Goal: Communication & Community: Participate in discussion

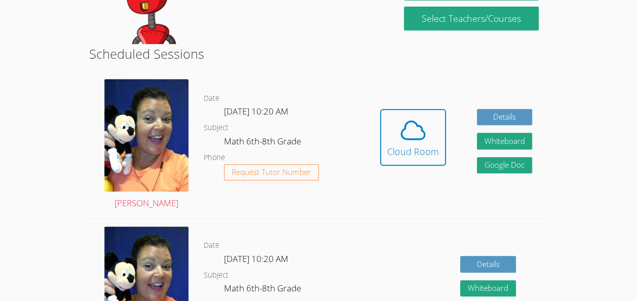
scroll to position [230, 0]
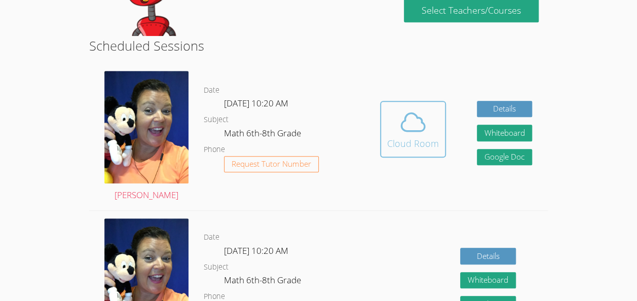
click at [397, 111] on span at bounding box center [413, 122] width 52 height 28
click at [430, 136] on div "Cloud Room" at bounding box center [413, 143] width 52 height 14
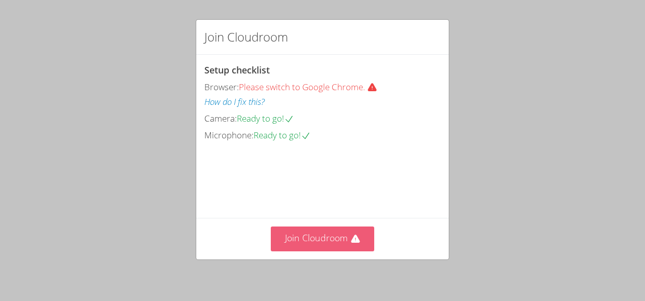
drag, startPoint x: 330, startPoint y: 238, endPoint x: 291, endPoint y: 242, distance: 39.7
click at [291, 242] on button "Join Cloudroom" at bounding box center [323, 239] width 104 height 25
click at [350, 239] on icon at bounding box center [355, 239] width 10 height 10
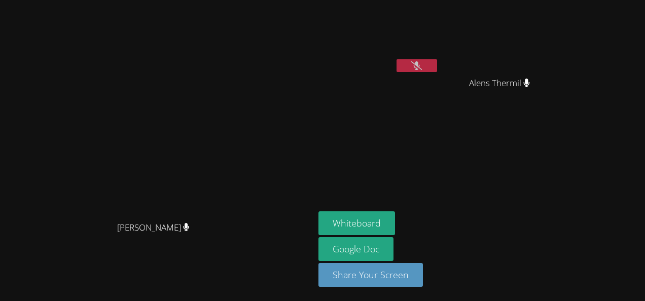
click at [437, 64] on button at bounding box center [416, 65] width 41 height 13
click at [395, 217] on button "Whiteboard" at bounding box center [356, 223] width 77 height 24
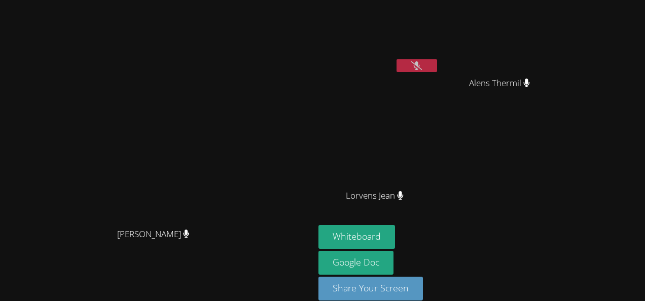
click at [496, 175] on div "Guervensley [PERSON_NAME] Thermil Alens Thermil Lorvens [PERSON_NAME] Jean" at bounding box center [440, 114] width 245 height 221
click at [403, 194] on icon at bounding box center [400, 195] width 6 height 9
click at [403, 191] on span "Lorvens Jean" at bounding box center [375, 196] width 58 height 15
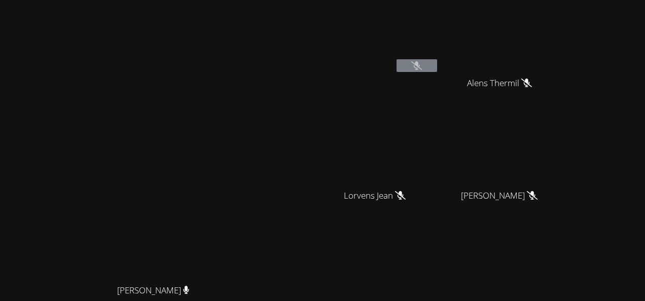
click at [422, 64] on icon at bounding box center [416, 65] width 11 height 9
click at [439, 39] on video at bounding box center [378, 38] width 121 height 68
click at [422, 69] on icon at bounding box center [416, 65] width 11 height 9
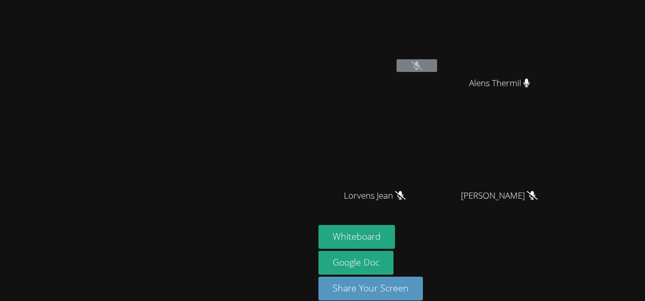
click at [437, 69] on button at bounding box center [416, 65] width 41 height 13
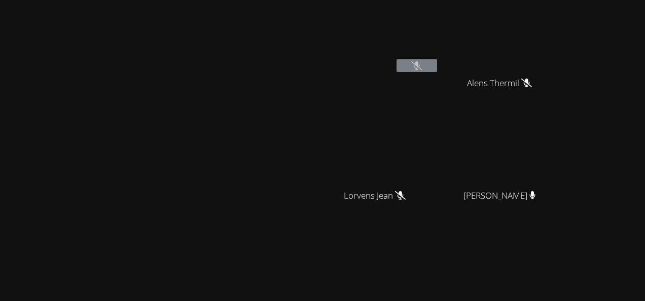
drag, startPoint x: 459, startPoint y: 41, endPoint x: 479, endPoint y: 61, distance: 28.3
click at [439, 41] on video at bounding box center [378, 38] width 121 height 68
click at [233, 159] on video at bounding box center [157, 193] width 152 height 172
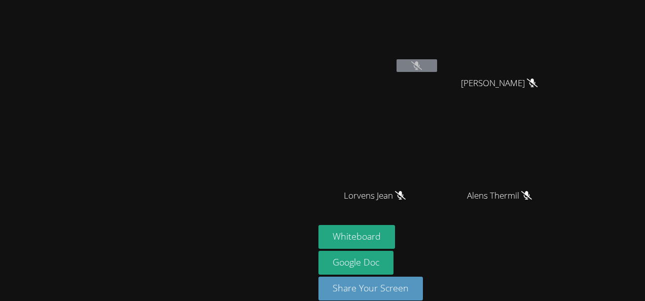
click at [310, 257] on div at bounding box center [157, 243] width 306 height 41
click at [310, 288] on div "[PERSON_NAME]" at bounding box center [157, 157] width 306 height 307
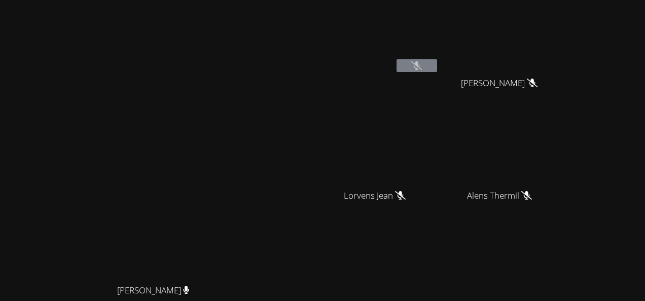
click at [420, 149] on video at bounding box center [378, 151] width 121 height 68
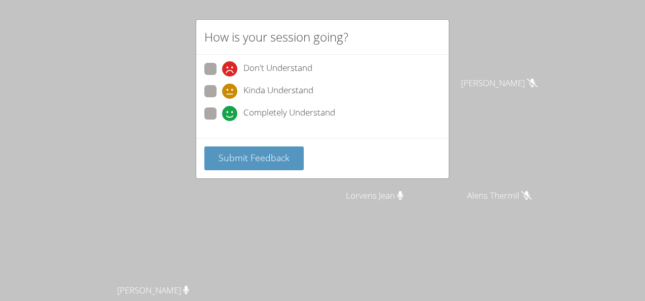
click at [222, 121] on span at bounding box center [222, 121] width 0 height 0
click at [222, 110] on input "Completely Understand" at bounding box center [226, 111] width 9 height 9
radio input "true"
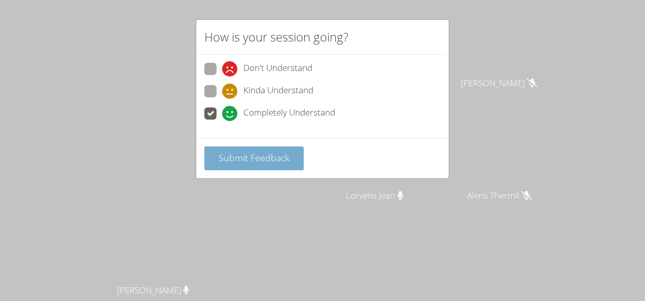
click at [236, 152] on span "Submit Feedback" at bounding box center [253, 158] width 71 height 12
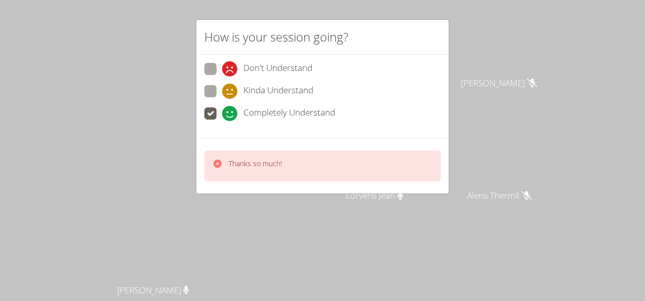
click at [275, 169] on div "Thanks so much!" at bounding box center [255, 166] width 53 height 15
click at [222, 99] on span at bounding box center [222, 99] width 0 height 0
click at [222, 92] on input "Kinda Understand" at bounding box center [226, 89] width 9 height 9
radio input "true"
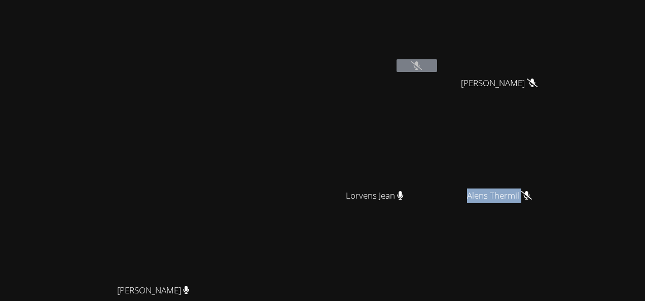
drag, startPoint x: 590, startPoint y: 236, endPoint x: 600, endPoint y: 155, distance: 81.7
click at [564, 155] on div "Guervensley [PERSON_NAME] [PERSON_NAME] Lorvens [PERSON_NAME] [PERSON_NAME] The…" at bounding box center [440, 170] width 245 height 333
click at [433, 110] on div "[PERSON_NAME]" at bounding box center [378, 58] width 121 height 108
click at [509, 187] on div "Alens Thermil" at bounding box center [503, 204] width 121 height 41
